Goal: Complete application form: Complete application form

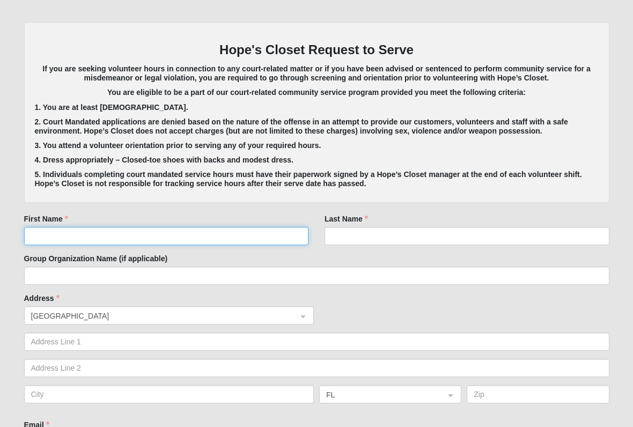
click at [91, 235] on input "First Name" at bounding box center [166, 236] width 285 height 18
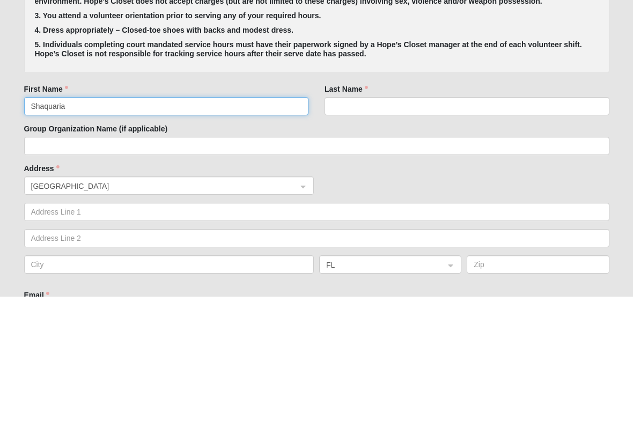
type input "Shaquaria"
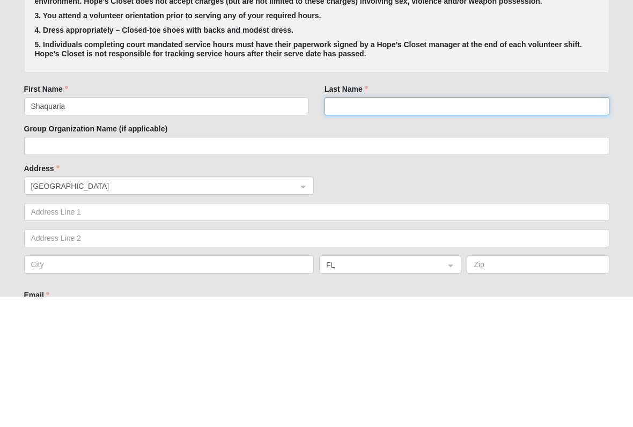
click at [379, 227] on input "Last Name" at bounding box center [466, 236] width 285 height 18
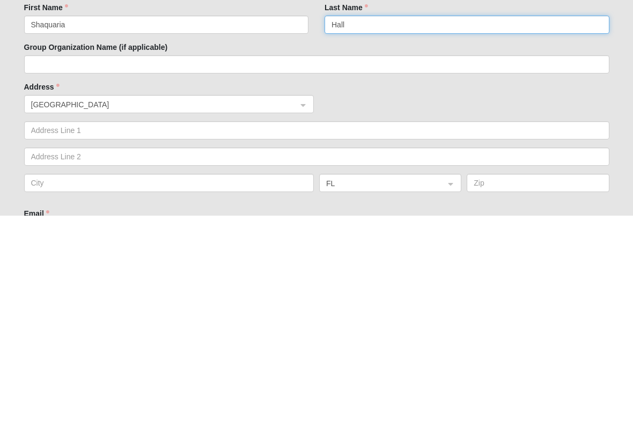
click at [218, 307] on span at bounding box center [166, 316] width 270 height 18
type input "Hall"
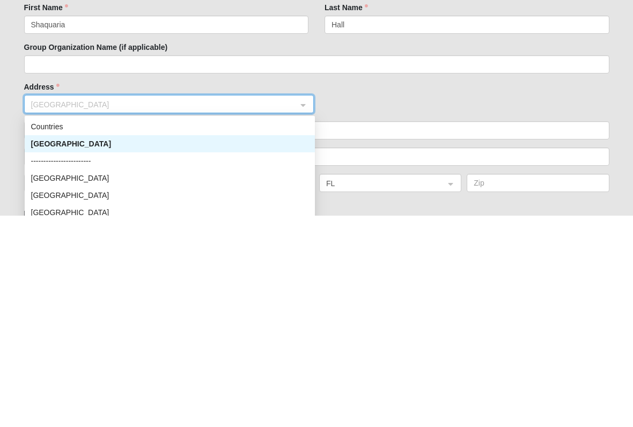
scroll to position [431, 0]
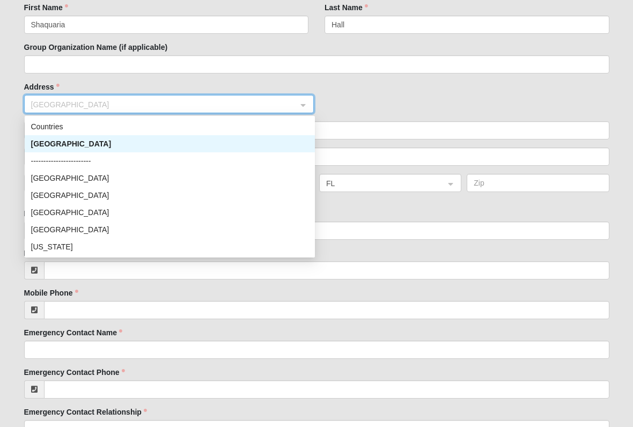
click at [408, 110] on div "[GEOGRAPHIC_DATA] [GEOGRAPHIC_DATA] ------------------------ Countries [GEOGRAP…" at bounding box center [316, 108] width 590 height 26
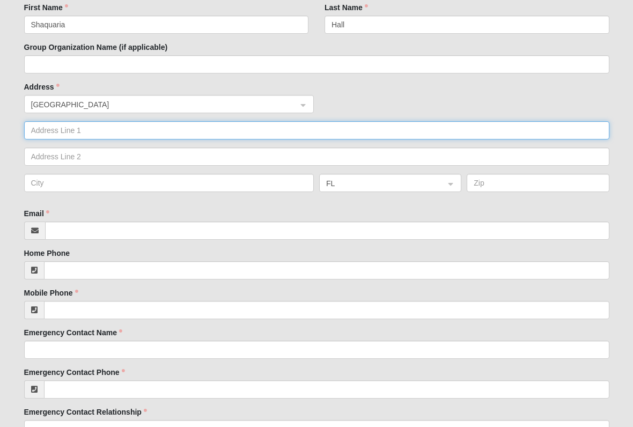
click at [133, 124] on input "text" at bounding box center [316, 130] width 585 height 18
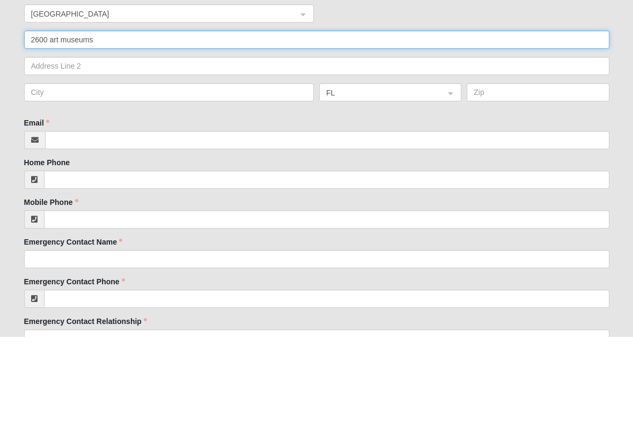
type input "2600 art museums"
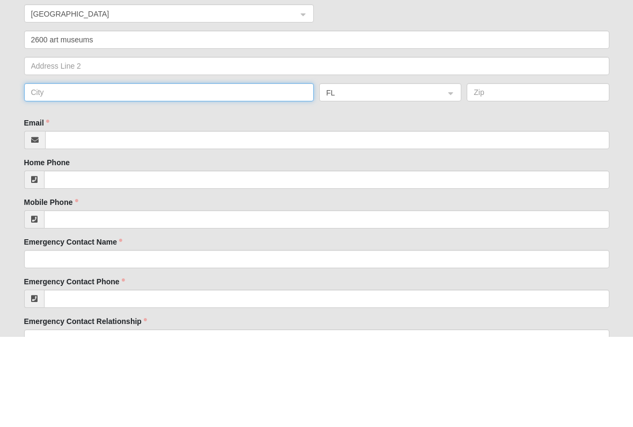
click at [244, 174] on input "text" at bounding box center [169, 183] width 290 height 18
type input "[GEOGRAPHIC_DATA]"
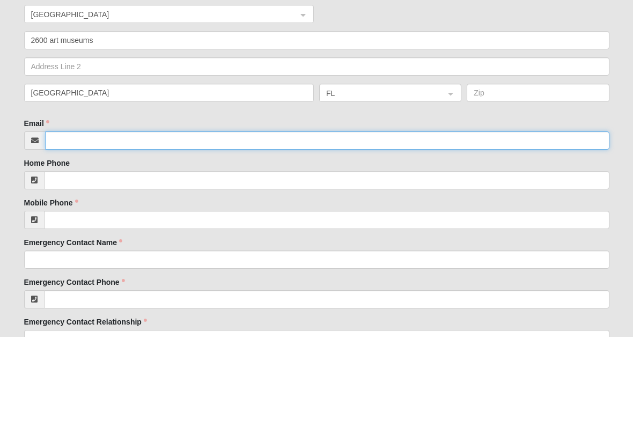
click at [295, 221] on input "Email" at bounding box center [327, 230] width 564 height 18
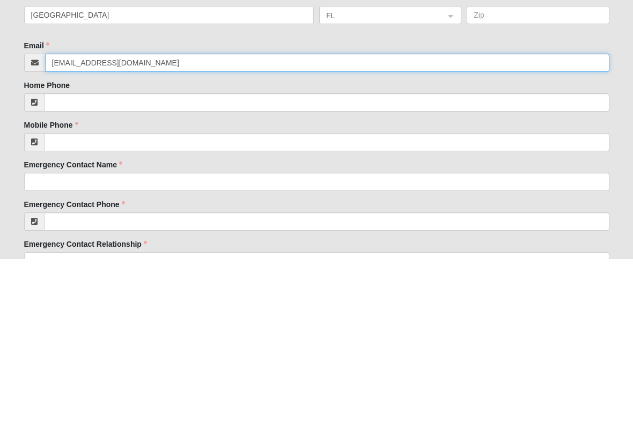
type input "[EMAIL_ADDRESS][DOMAIN_NAME]"
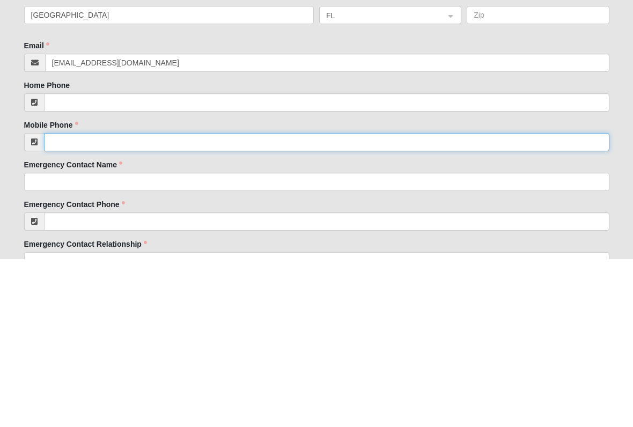
click at [247, 301] on input "Mobile Phone" at bounding box center [326, 310] width 565 height 18
type input "[PHONE_NUMBER]"
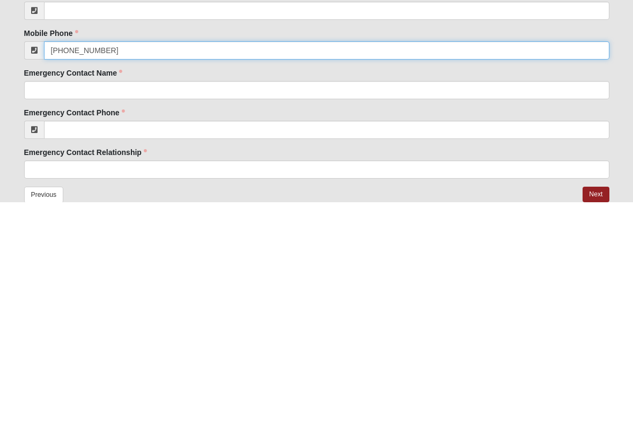
scroll to position [495, 0]
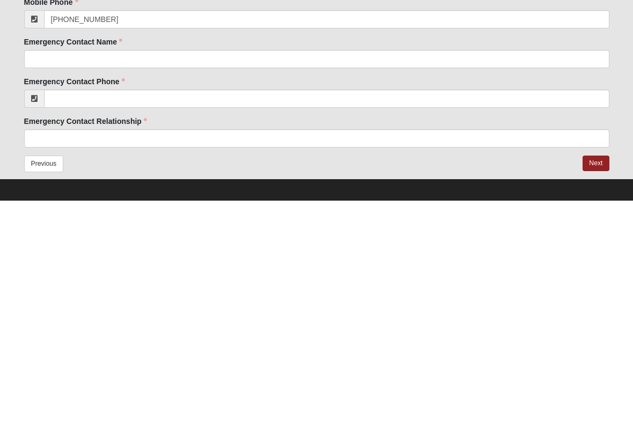
click at [589, 382] on button "Next" at bounding box center [595, 390] width 26 height 16
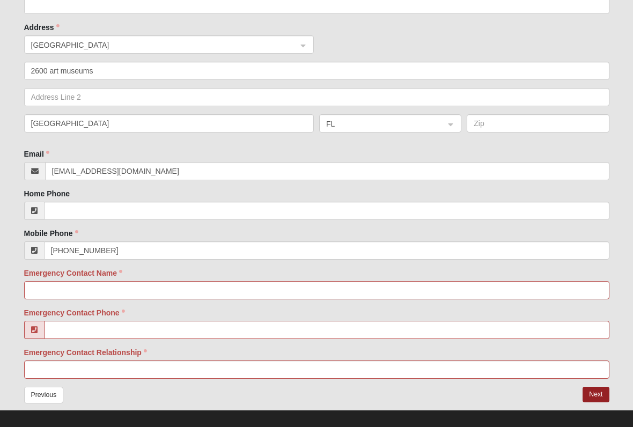
scroll to position [571, 0]
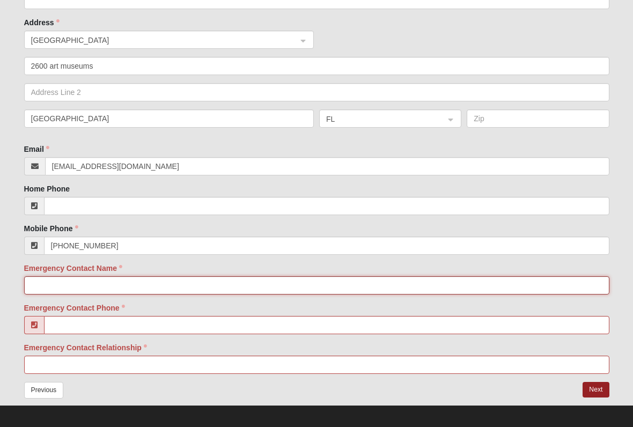
click at [189, 284] on input "Emergency Contact Name" at bounding box center [316, 285] width 585 height 18
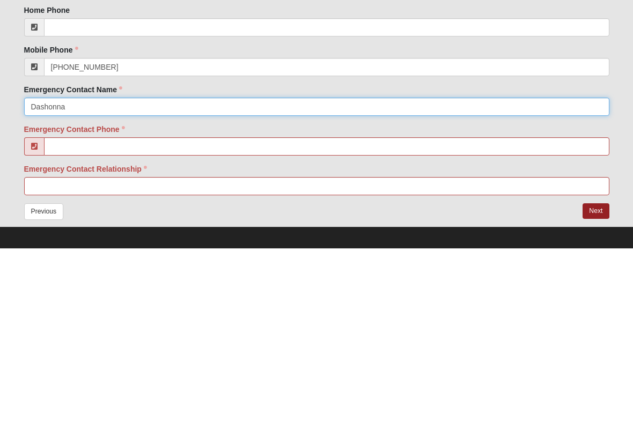
type input "Dashonna"
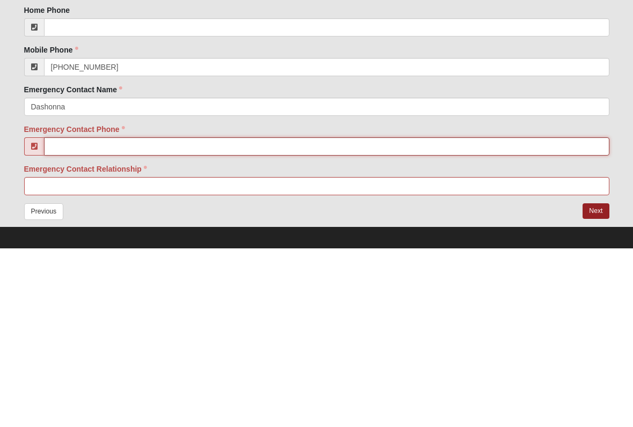
click at [186, 316] on input "Emergency Contact Phone" at bounding box center [326, 325] width 565 height 18
type input "[PHONE_NUMBER]"
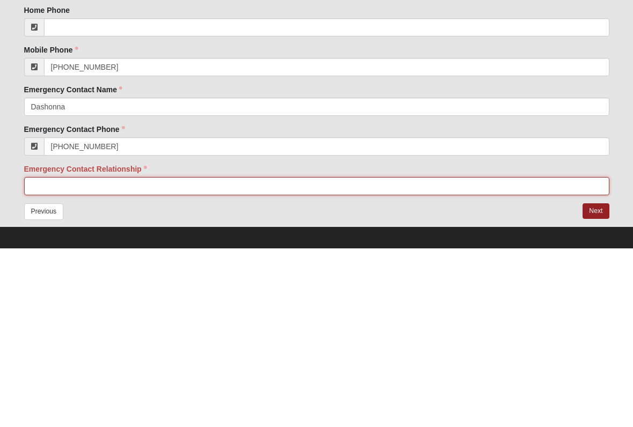
click at [192, 356] on input "Emergency Contact Relationship" at bounding box center [316, 365] width 585 height 18
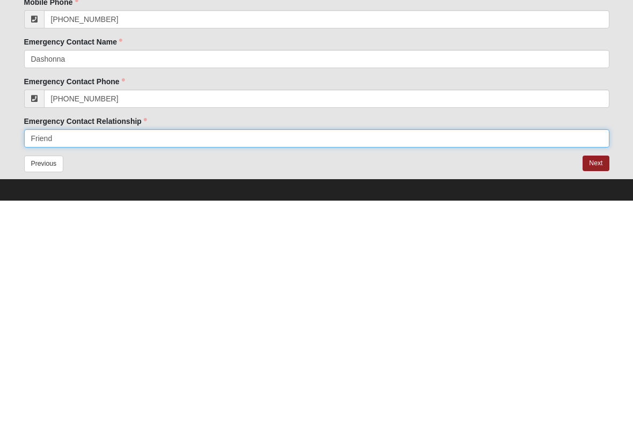
type input "Friend"
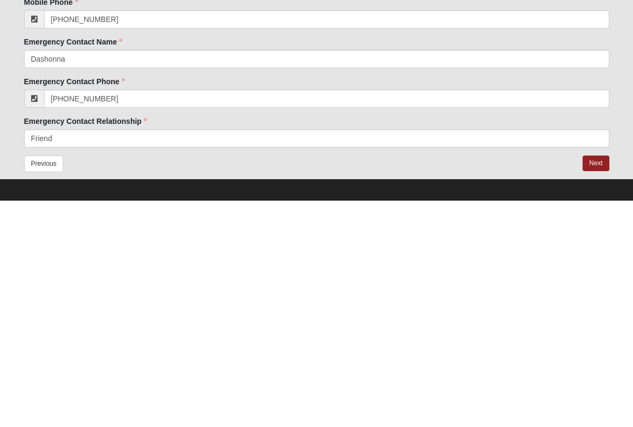
click at [586, 382] on button "Next" at bounding box center [595, 390] width 26 height 16
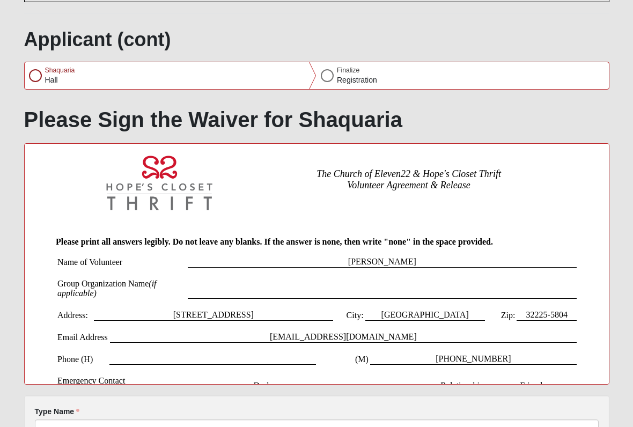
scroll to position [0, 0]
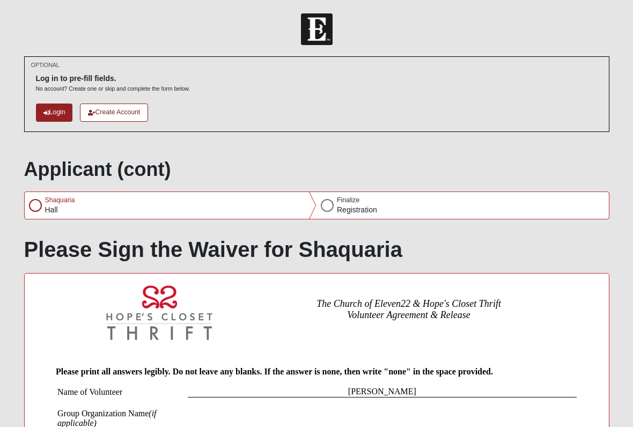
click at [34, 199] on div at bounding box center [35, 205] width 13 height 13
click at [40, 202] on div at bounding box center [35, 205] width 13 height 13
click at [49, 216] on div "[PERSON_NAME]" at bounding box center [171, 205] width 292 height 27
click at [32, 210] on div at bounding box center [35, 205] width 13 height 13
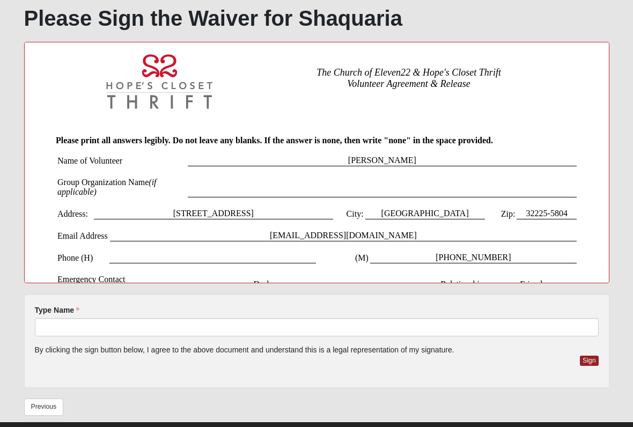
scroll to position [253, 0]
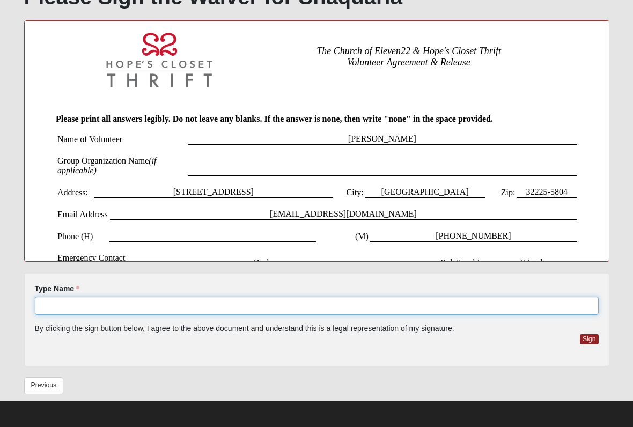
click at [185, 312] on input "Type Name" at bounding box center [317, 306] width 564 height 18
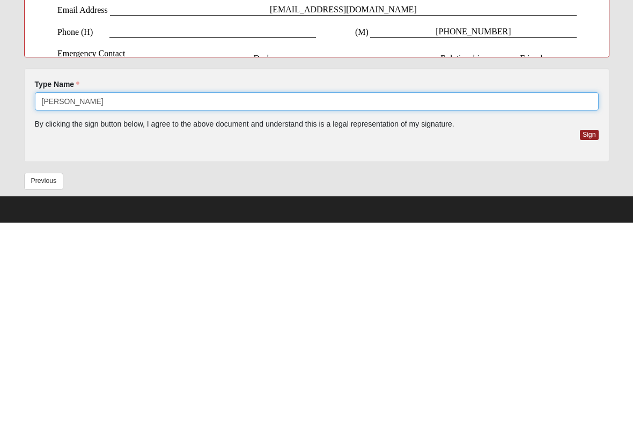
type input "[PERSON_NAME]"
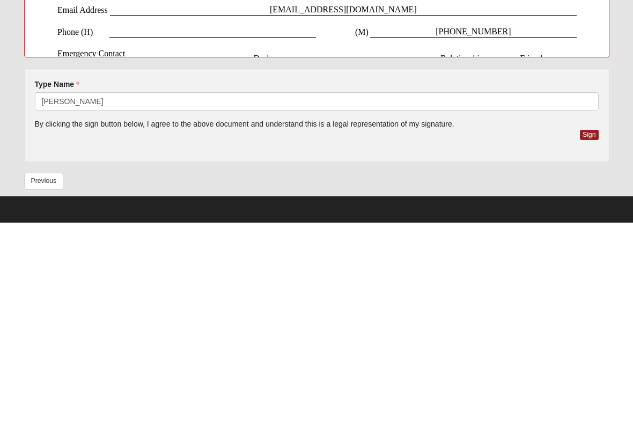
click at [189, 377] on div "Previous" at bounding box center [166, 388] width 301 height 23
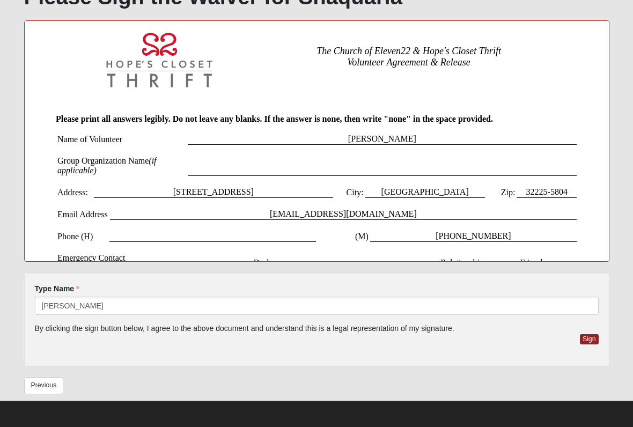
scroll to position [248, 0]
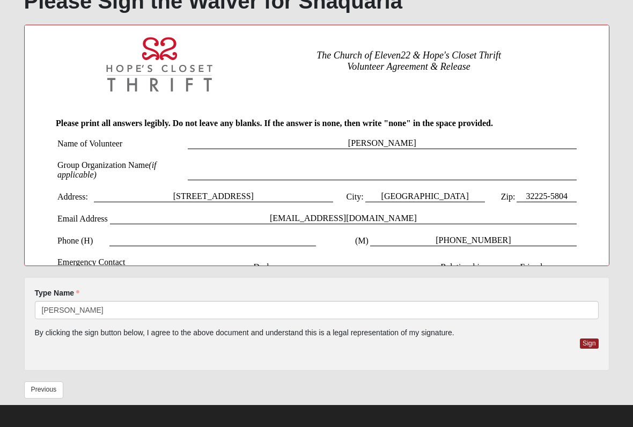
click at [591, 342] on button "Sign" at bounding box center [589, 343] width 19 height 10
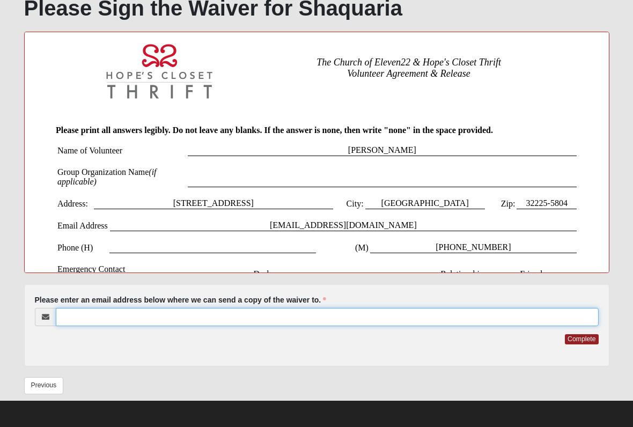
click at [321, 314] on input "Please enter an email address below where we can send a copy of the waiver to." at bounding box center [327, 317] width 543 height 18
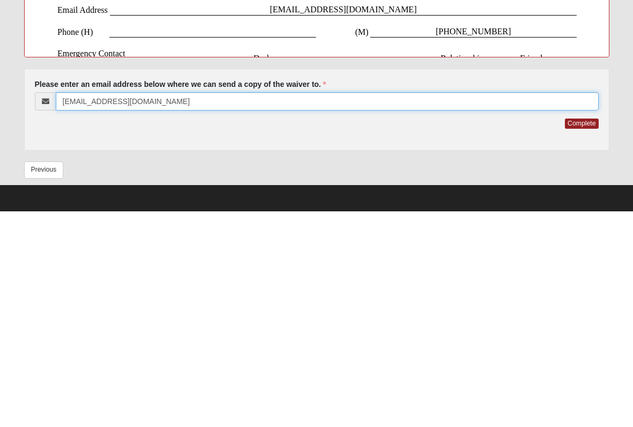
type input "[EMAIL_ADDRESS][DOMAIN_NAME]"
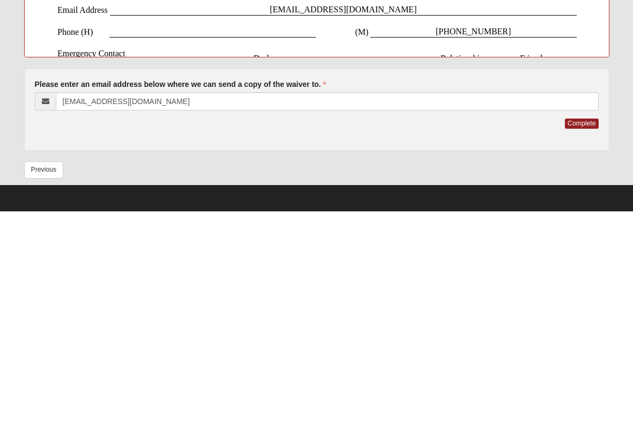
click at [626, 140] on form "Log In Hope's Closet Adult Waiver 2025 Error OPTIONAL Log in to pre-fill fields." at bounding box center [316, 100] width 633 height 656
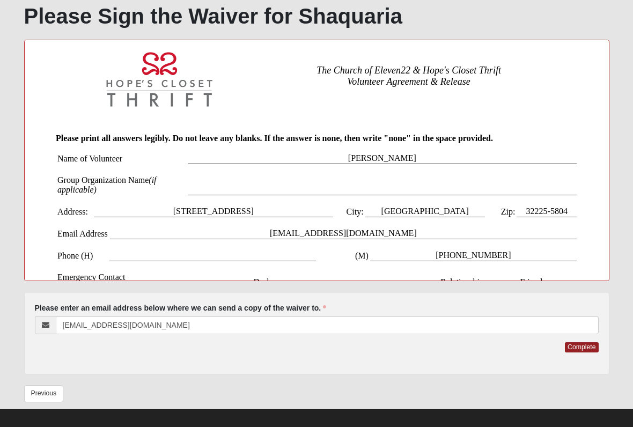
scroll to position [233, 0]
click at [579, 346] on button "Complete" at bounding box center [581, 347] width 33 height 10
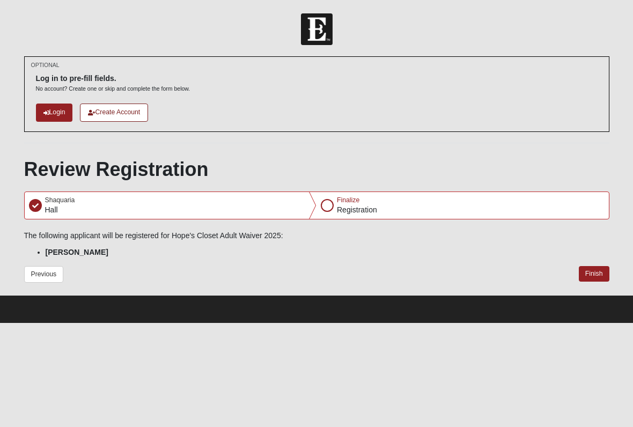
click at [583, 275] on button "Finish" at bounding box center [594, 274] width 31 height 16
